Goal: Navigation & Orientation: Find specific page/section

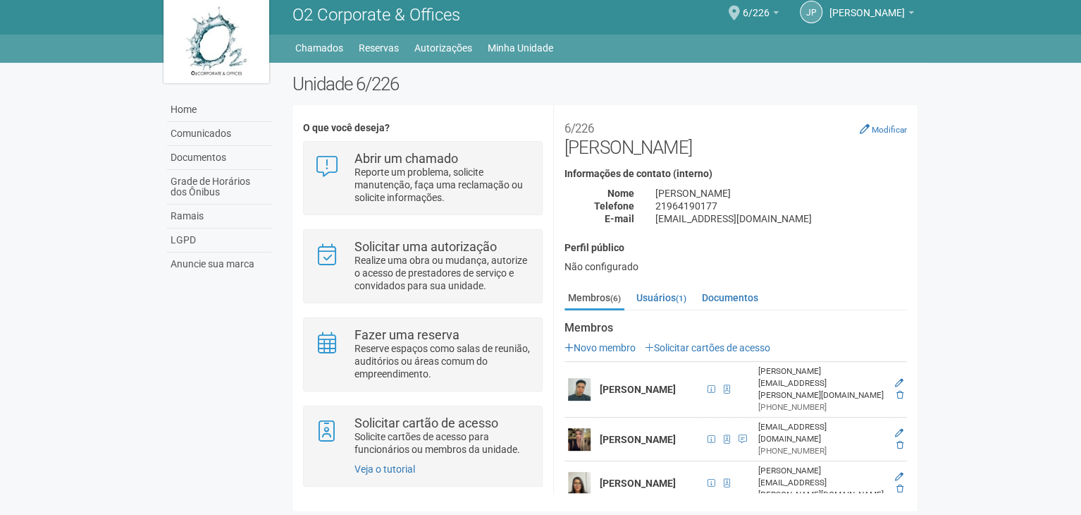
scroll to position [11, 0]
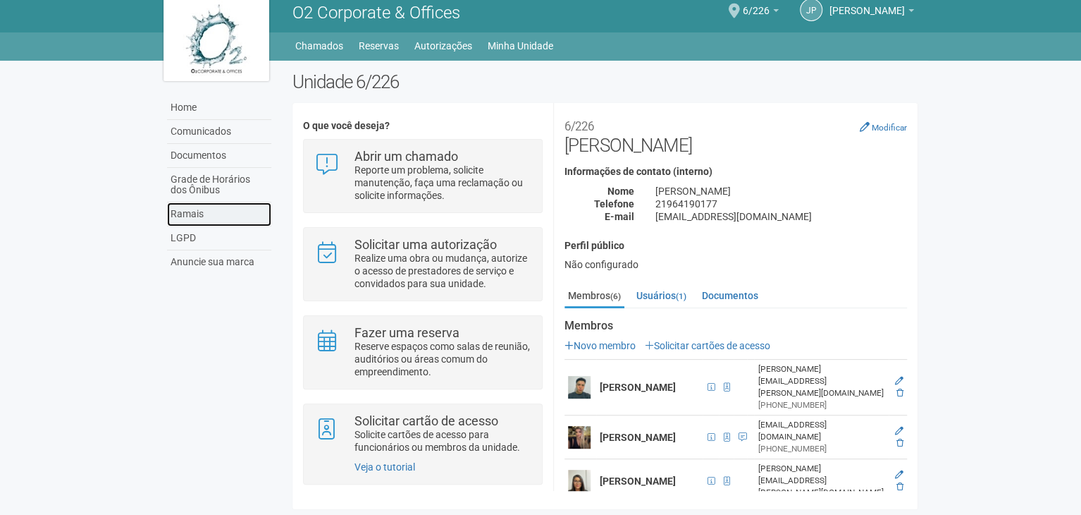
click at [214, 212] on link "Ramais" at bounding box center [219, 214] width 104 height 24
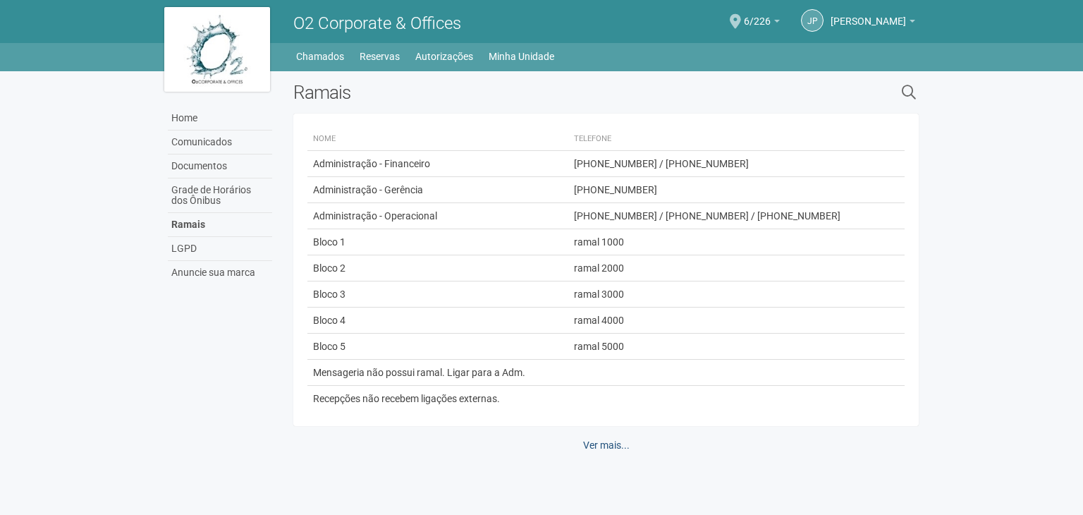
click at [601, 443] on link "Ver mais..." at bounding box center [606, 445] width 65 height 24
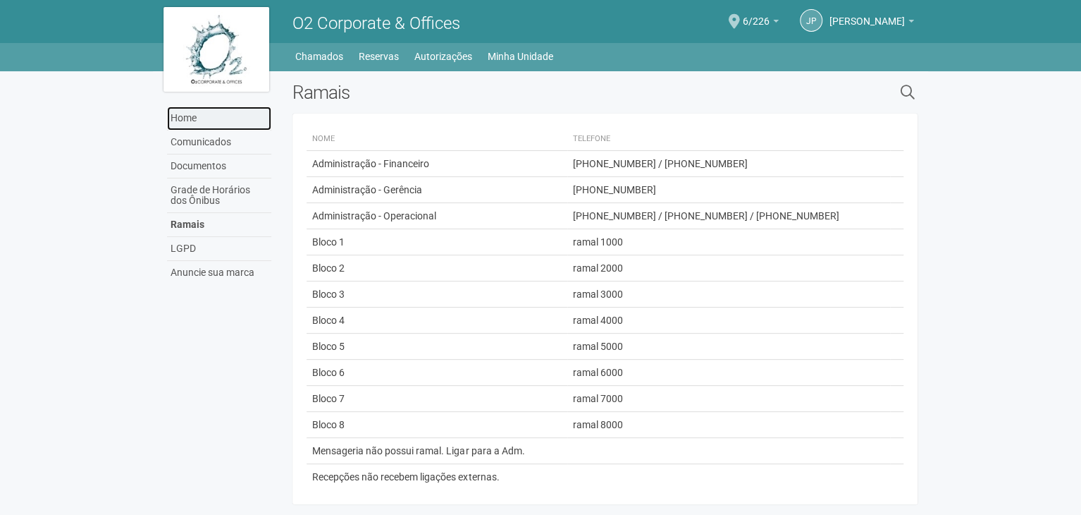
click at [203, 123] on link "Home" at bounding box center [219, 118] width 104 height 24
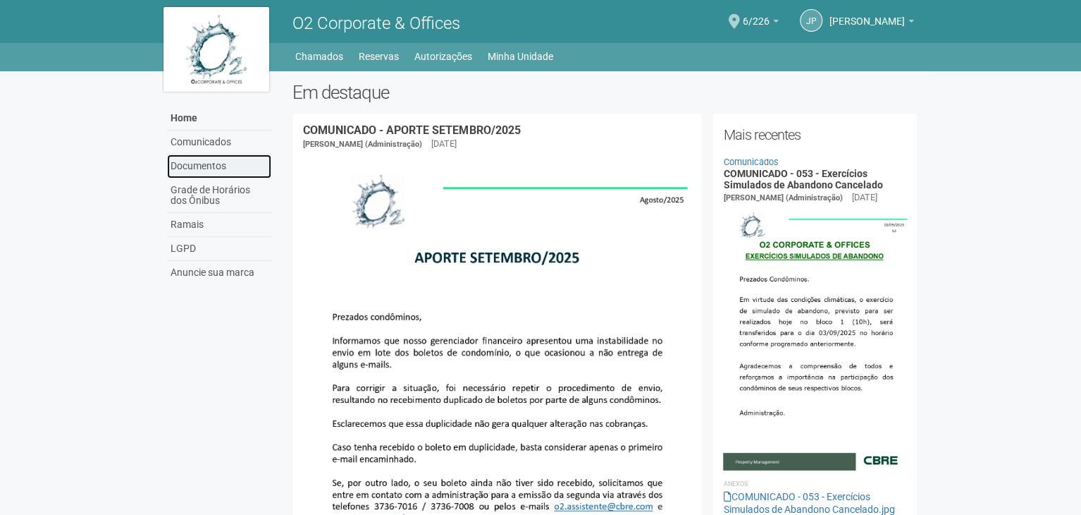
click at [214, 159] on link "Documentos" at bounding box center [219, 166] width 104 height 24
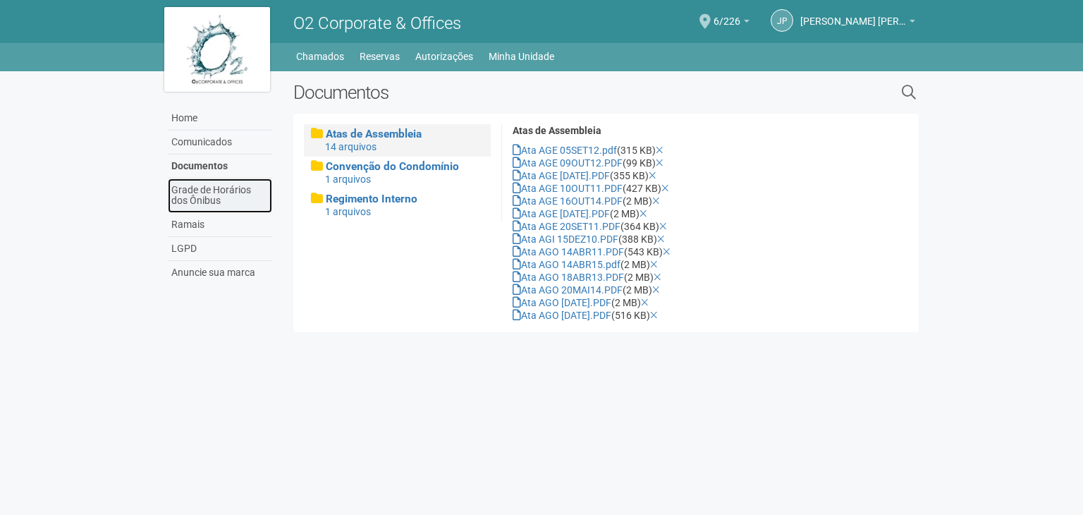
click at [213, 188] on link "Grade de Horários dos Ônibus" at bounding box center [220, 195] width 104 height 35
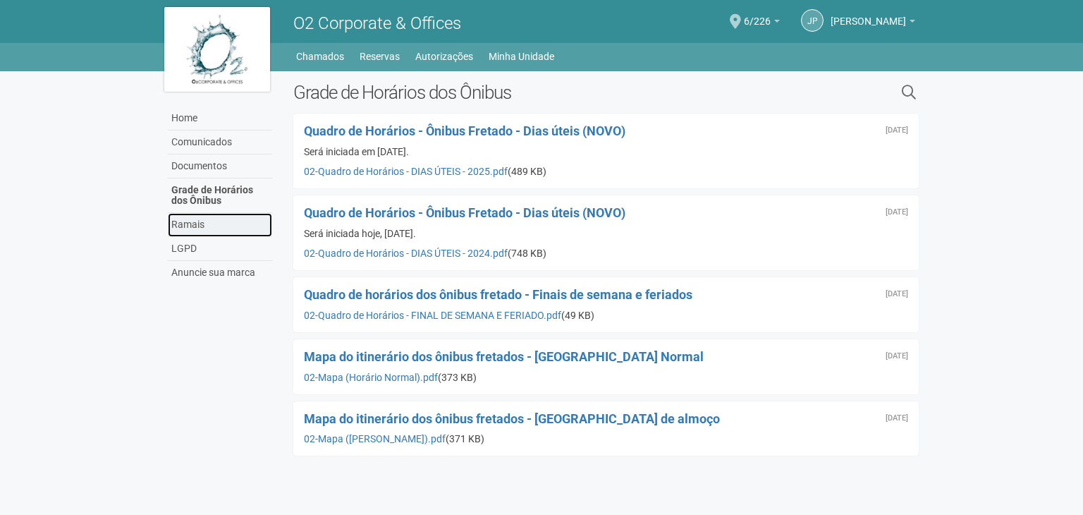
click at [214, 219] on link "Ramais" at bounding box center [220, 225] width 104 height 24
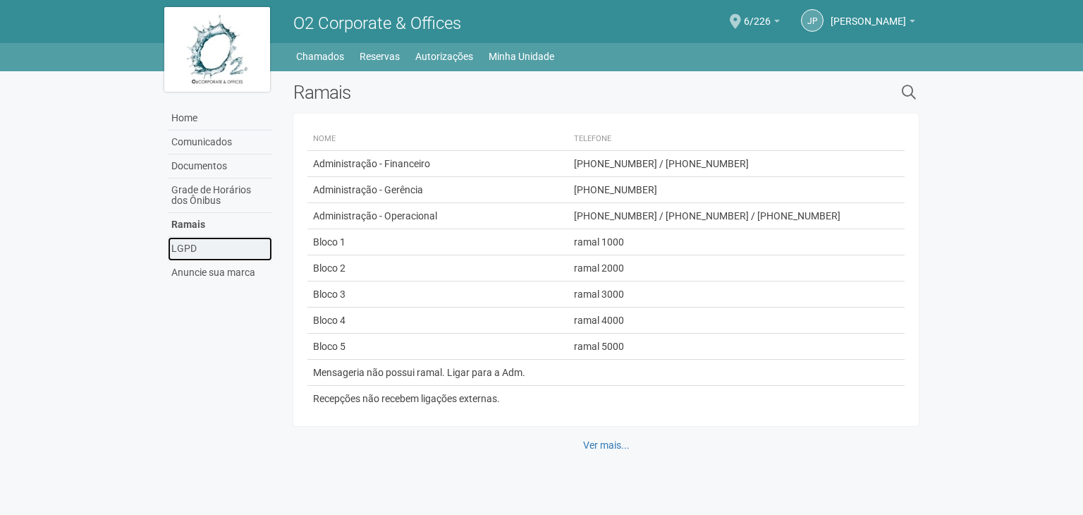
click at [209, 249] on link "LGPD" at bounding box center [220, 249] width 104 height 24
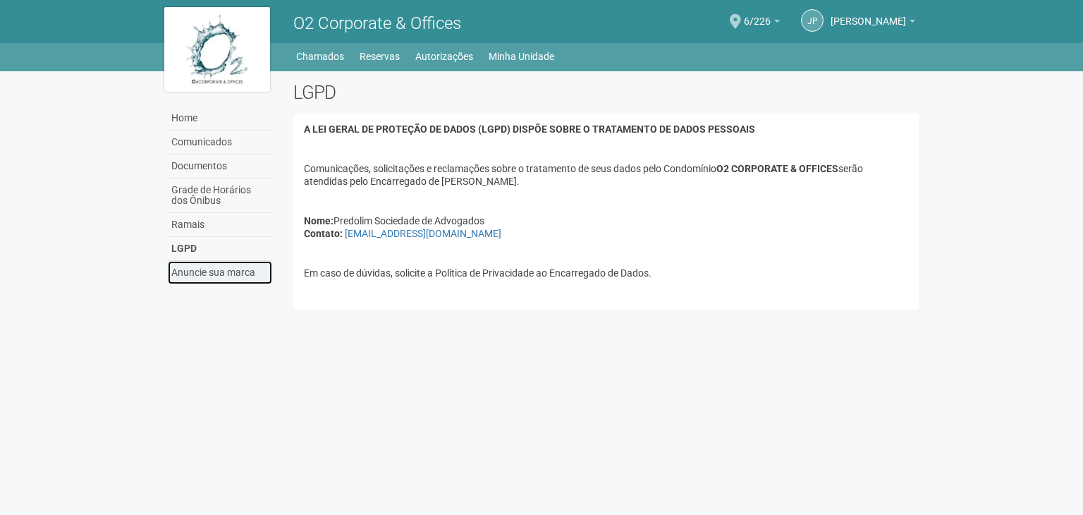
click at [207, 270] on link "Anuncie sua marca" at bounding box center [220, 272] width 104 height 23
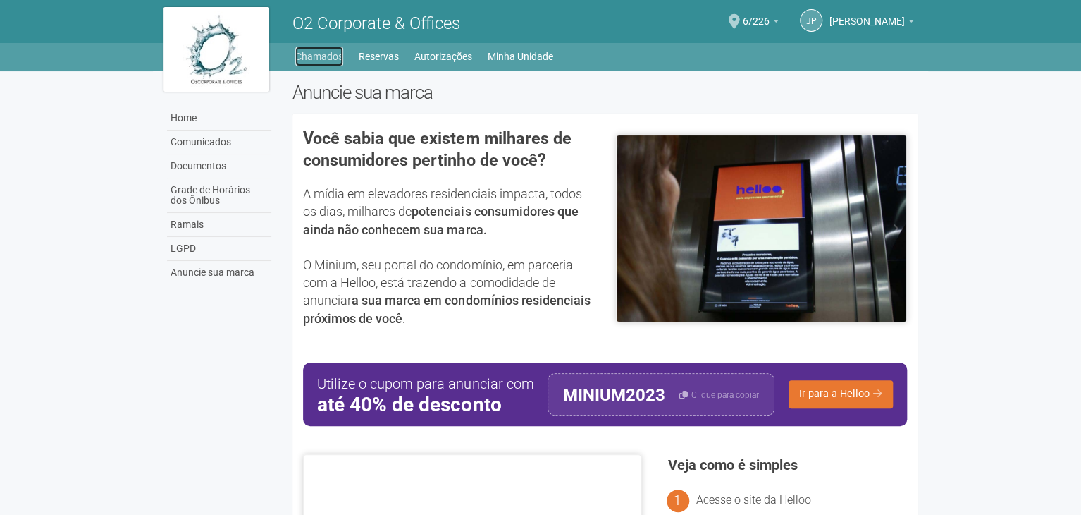
click at [312, 54] on link "Chamados" at bounding box center [319, 57] width 48 height 20
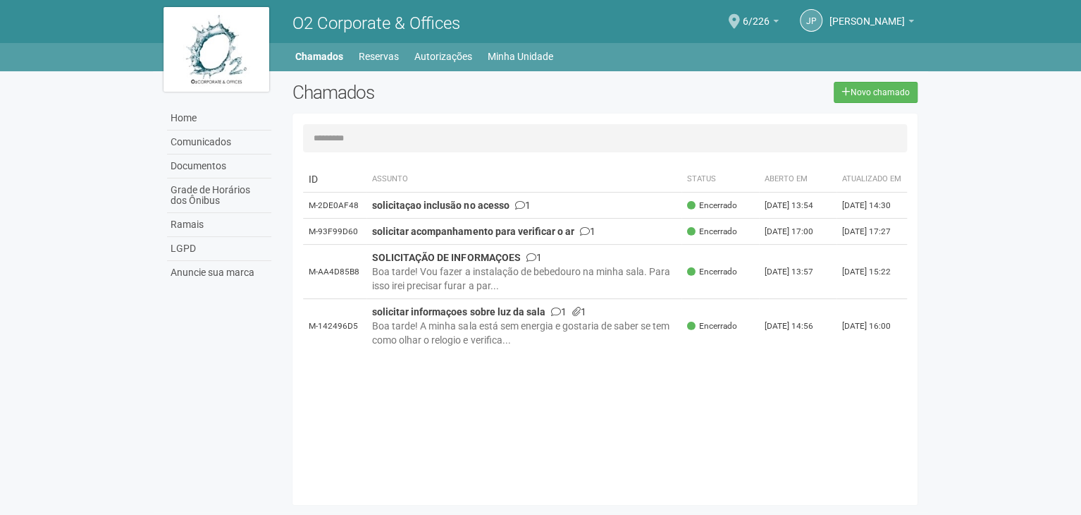
click at [221, 43] on img at bounding box center [217, 49] width 106 height 85
